Goal: Book appointment/travel/reservation

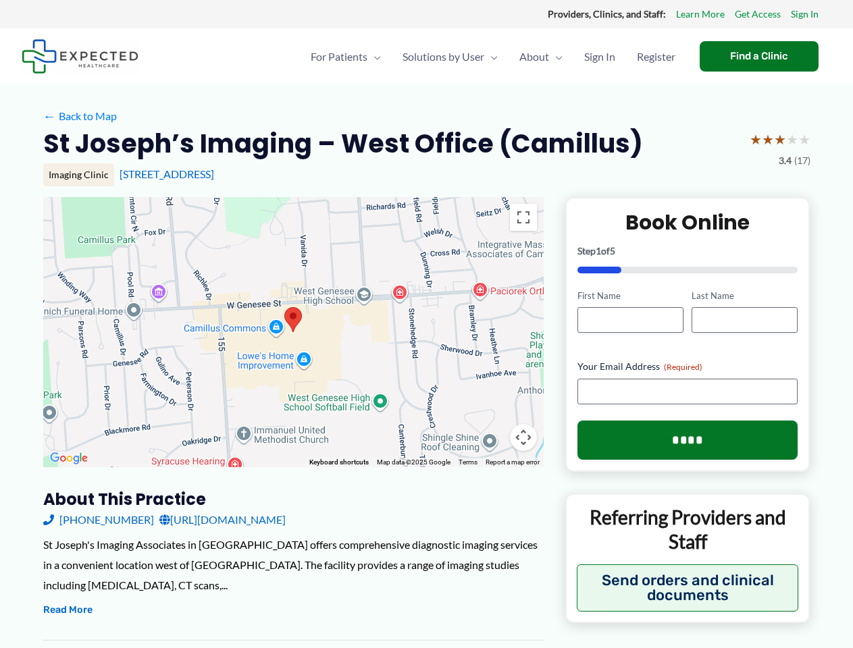
click at [426, 324] on div at bounding box center [293, 332] width 501 height 270
click at [293, 332] on div at bounding box center [293, 332] width 501 height 270
click at [523, 217] on button "Toggle fullscreen view" at bounding box center [523, 217] width 27 height 27
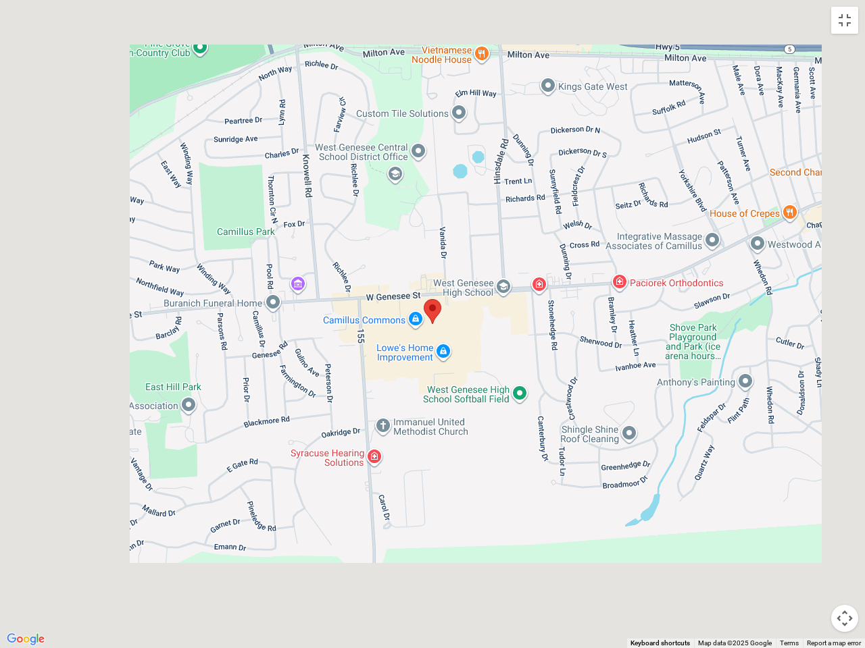
click at [523, 438] on div at bounding box center [432, 324] width 865 height 648
click at [339, 463] on div at bounding box center [432, 324] width 865 height 648
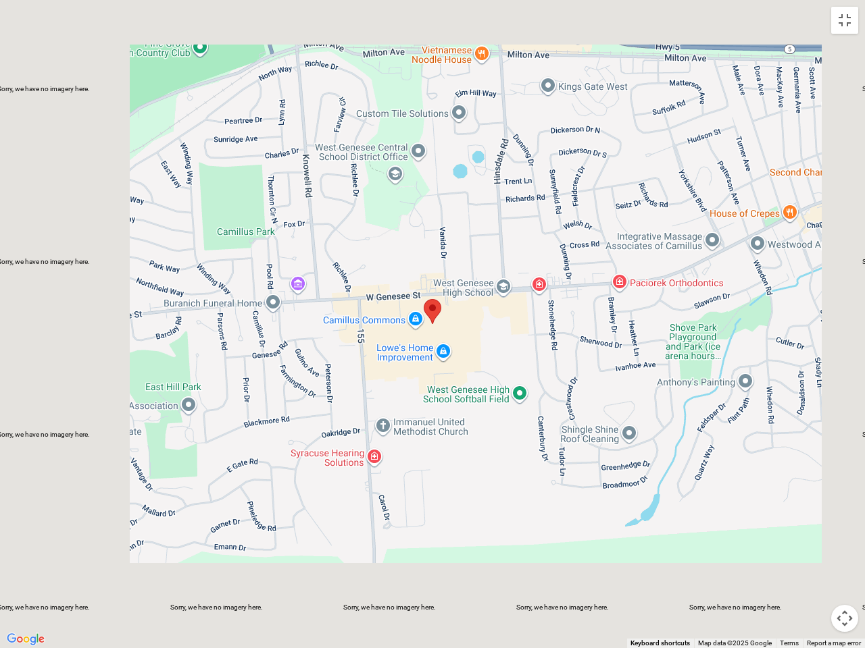
click at [68, 611] on div at bounding box center [432, 324] width 865 height 648
click at [688, 440] on div at bounding box center [432, 324] width 865 height 648
click at [688, 588] on div at bounding box center [432, 324] width 865 height 648
